Goal: Task Accomplishment & Management: Use online tool/utility

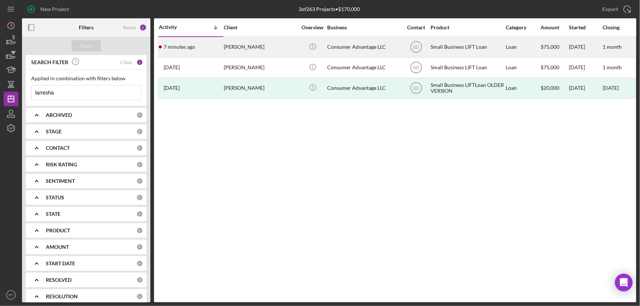
click at [237, 48] on div "[PERSON_NAME]" at bounding box center [260, 46] width 73 height 19
